Goal: Check status: Check status

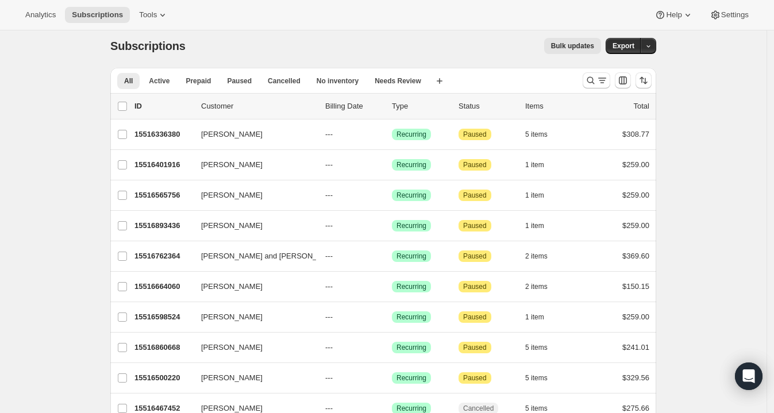
scroll to position [3, 0]
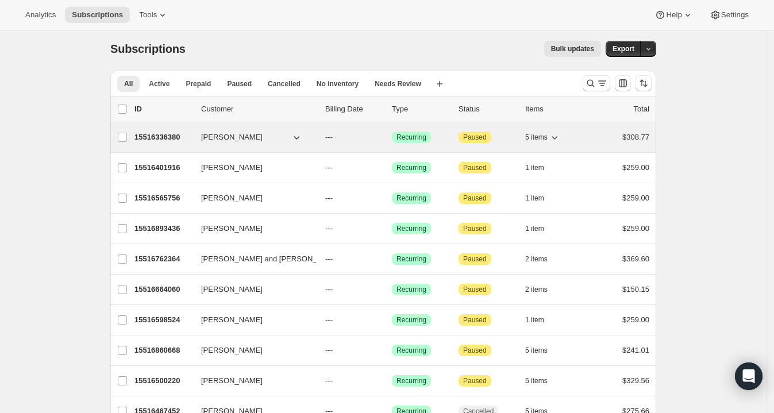
click at [160, 135] on p "15516336380" at bounding box center [163, 137] width 57 height 11
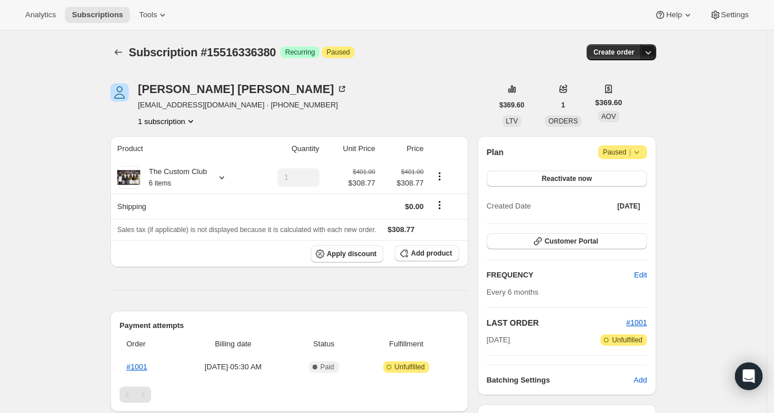
click at [651, 49] on icon "button" at bounding box center [648, 52] width 11 height 11
click at [608, 4] on div "Analytics Subscriptions Tools Help Settings" at bounding box center [387, 15] width 774 height 30
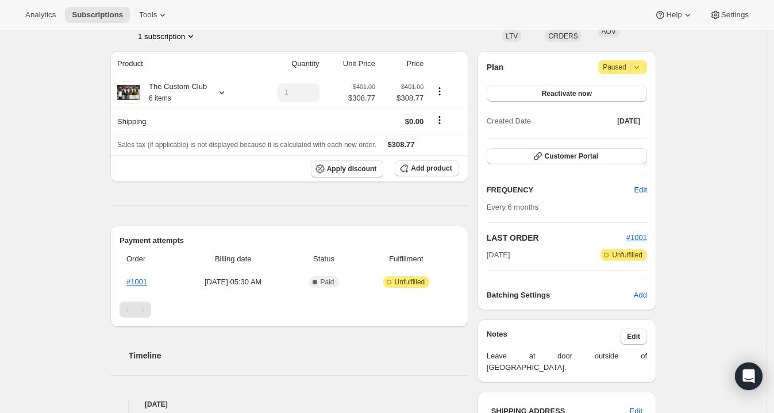
scroll to position [84, 0]
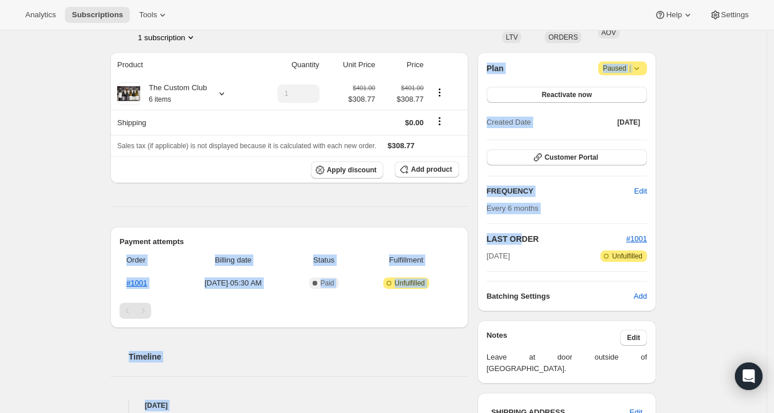
drag, startPoint x: 336, startPoint y: 216, endPoint x: 530, endPoint y: 237, distance: 195.5
click at [530, 237] on div "Sean McCawley seanmccawley@gmail.com · +61401770052 1 subscription $369.60 LTV …" at bounding box center [378, 395] width 555 height 828
click at [687, 191] on div "Subscription #15516336380. This page is ready Subscription #15516336380 Success…" at bounding box center [383, 395] width 767 height 897
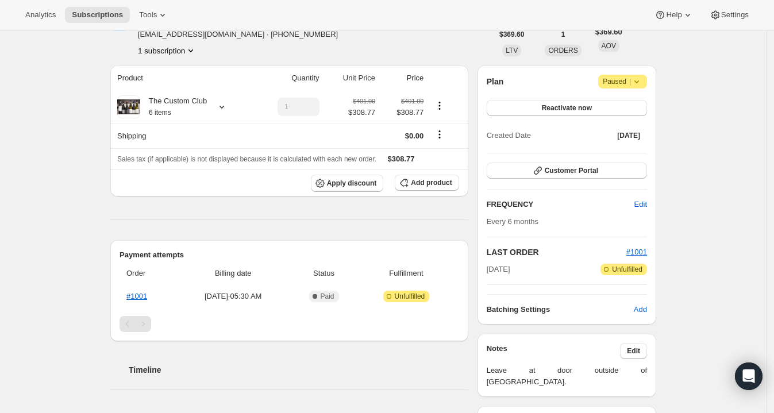
scroll to position [70, 0]
click at [642, 86] on icon at bounding box center [636, 82] width 11 height 11
click at [669, 46] on div "Subscription #15516336380. This page is ready Subscription #15516336380 Success…" at bounding box center [384, 409] width 574 height 897
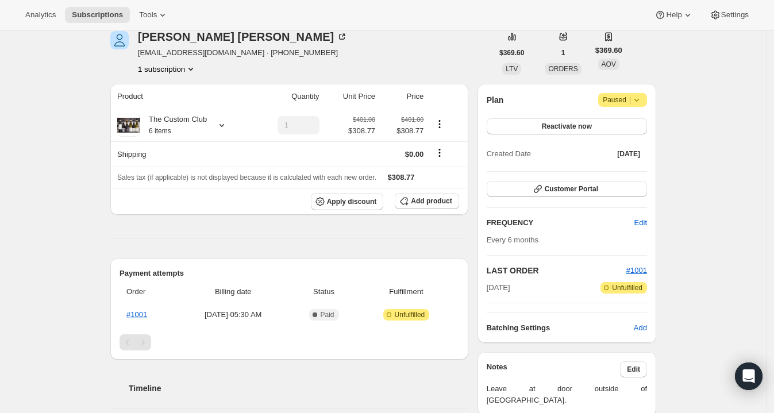
scroll to position [52, 0]
click at [730, 15] on span "Settings" at bounding box center [735, 14] width 28 height 9
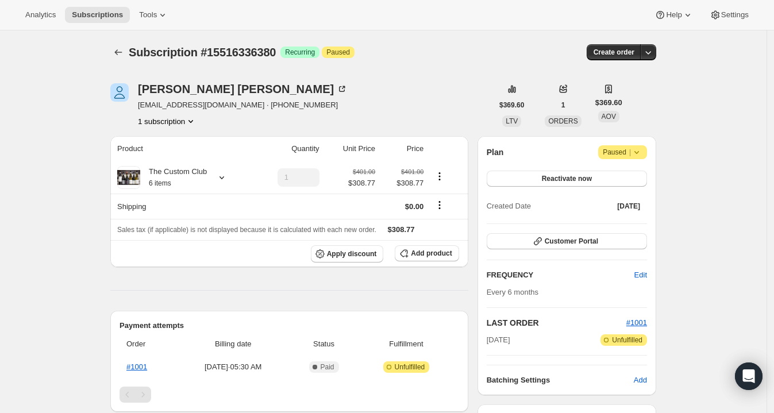
scroll to position [45, 0]
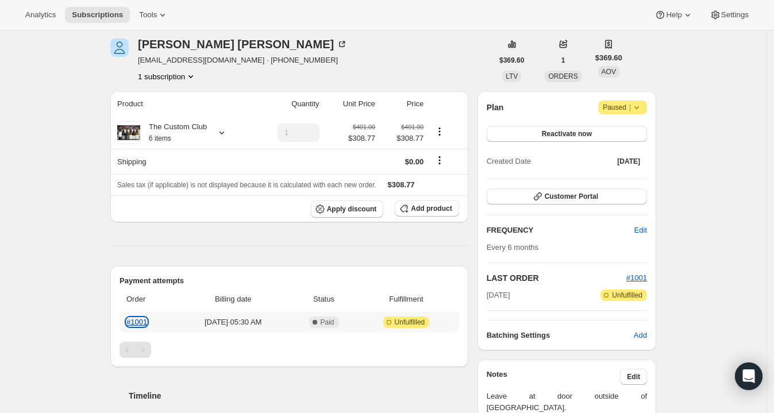
click at [139, 318] on link "#1001" at bounding box center [136, 322] width 21 height 9
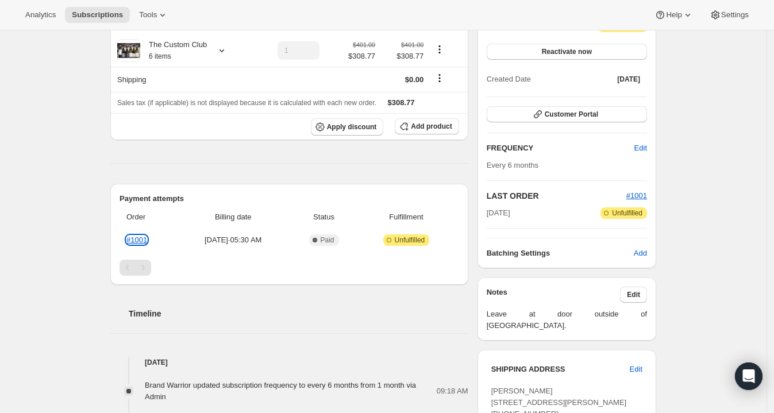
scroll to position [129, 0]
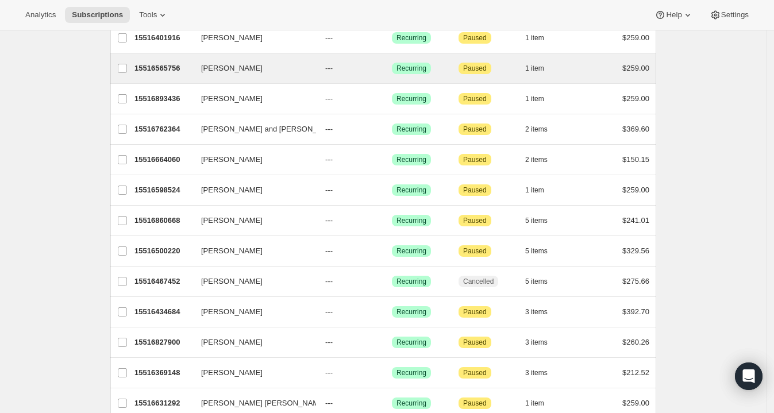
scroll to position [135, 0]
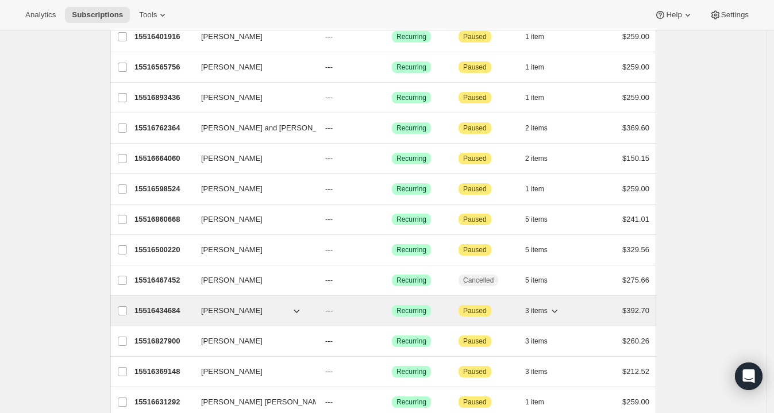
click at [167, 306] on p "15516434684" at bounding box center [163, 310] width 57 height 11
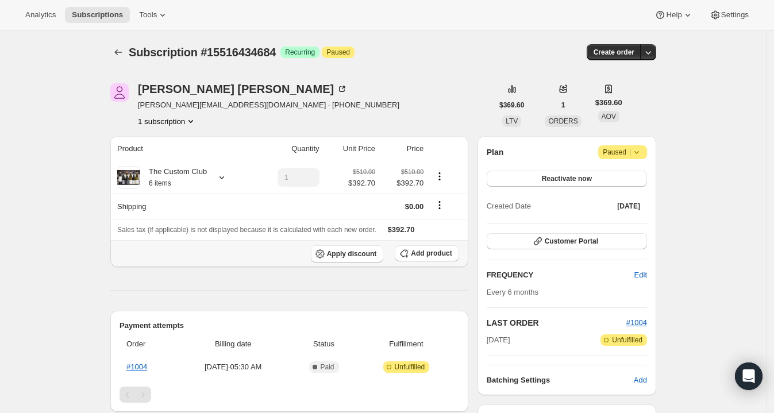
scroll to position [136, 0]
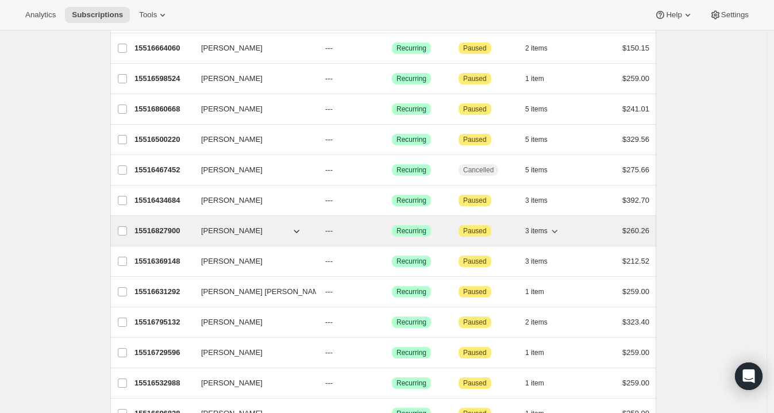
scroll to position [266, 0]
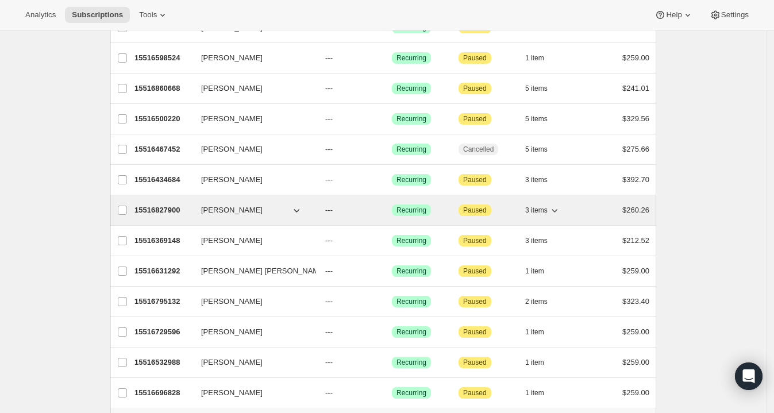
click at [161, 210] on p "15516827900" at bounding box center [163, 210] width 57 height 11
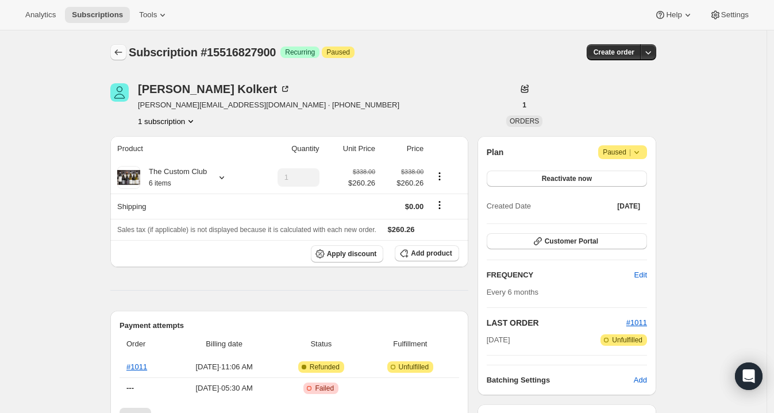
click at [126, 45] on button "Subscriptions" at bounding box center [118, 52] width 16 height 16
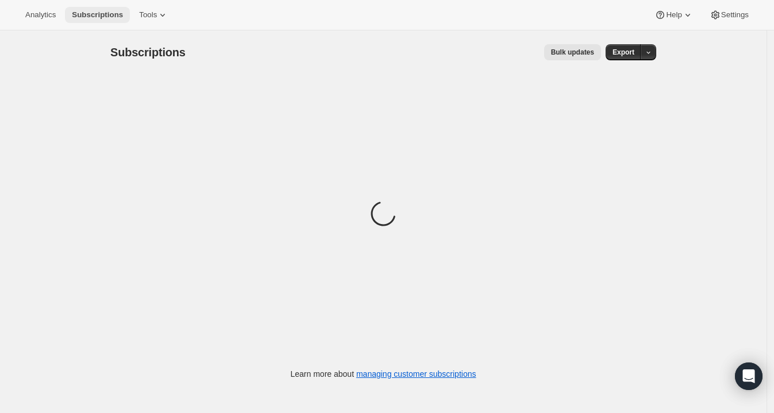
click at [114, 14] on span "Subscriptions" at bounding box center [97, 14] width 51 height 9
